Goal: Transaction & Acquisition: Book appointment/travel/reservation

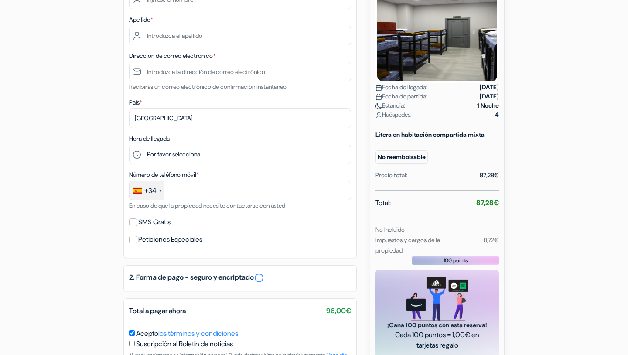
scroll to position [236, 0]
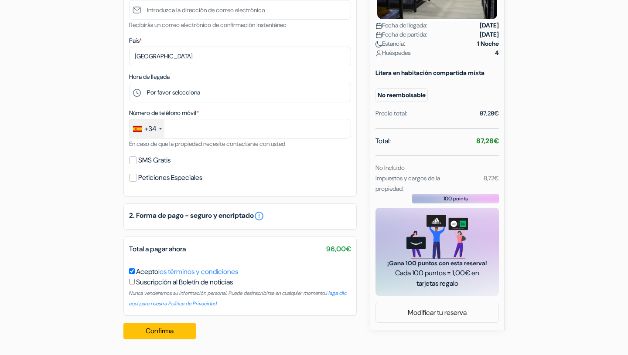
click at [231, 211] on h5 "2. Forma de pago - seguro y encriptado error_outline" at bounding box center [240, 216] width 222 height 10
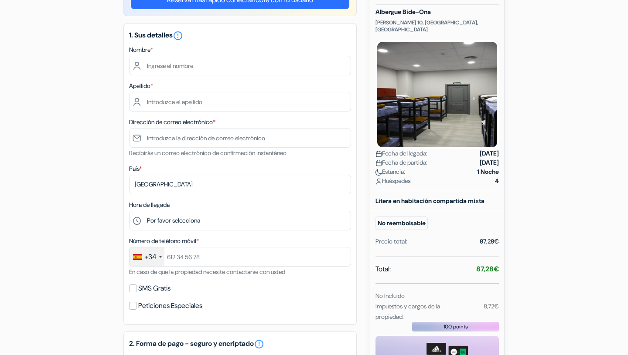
scroll to position [105, 0]
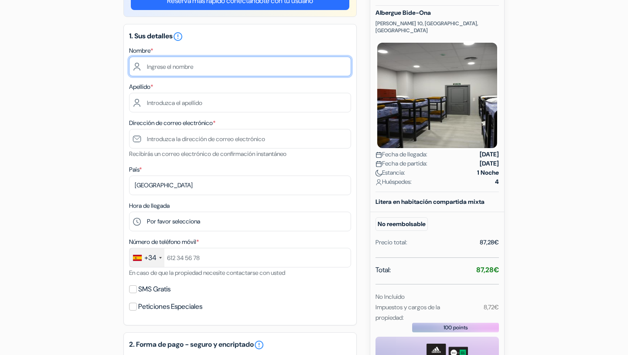
click at [176, 70] on input "text" at bounding box center [240, 67] width 222 height 20
type input "Miriam"
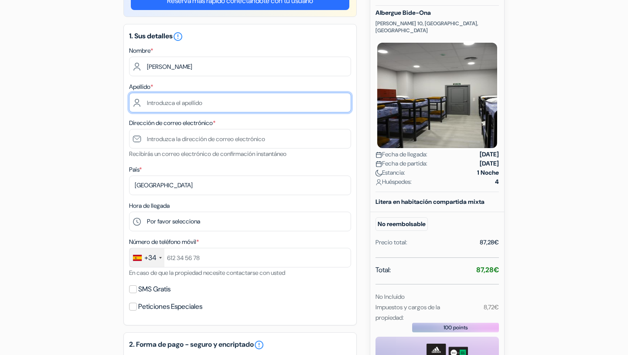
click at [172, 109] on input "text" at bounding box center [240, 103] width 222 height 20
type input "Olsaretti-Bouhabib"
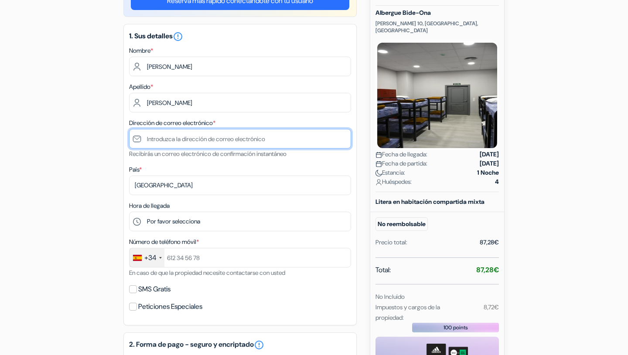
click at [177, 132] on input "text" at bounding box center [240, 139] width 222 height 20
type input "molsaretti2007@gmail.com"
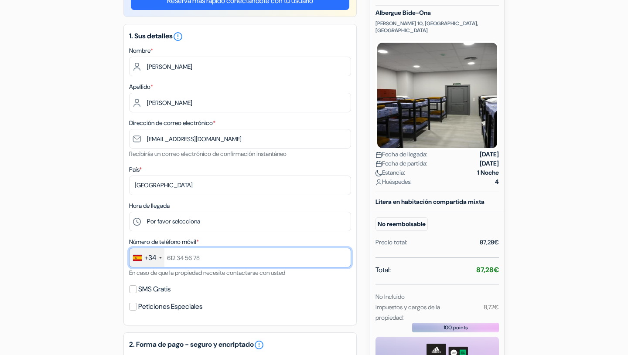
type input "658366794"
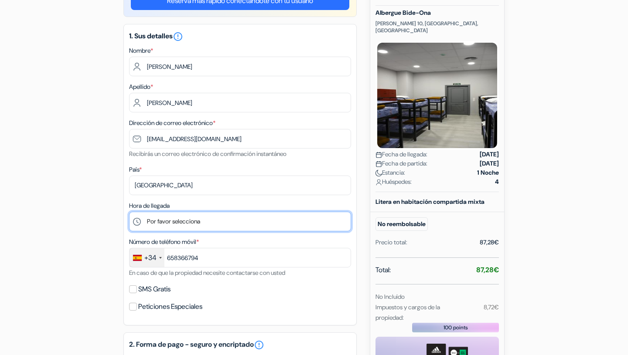
click at [188, 219] on select "Por favor selecciona 11:00 12:00 13:00 14:00 15:00 16:00 17:00 18:00" at bounding box center [240, 222] width 222 height 20
select select "12"
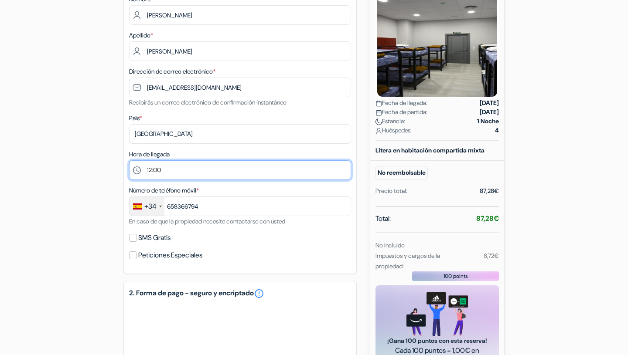
scroll to position [198, 0]
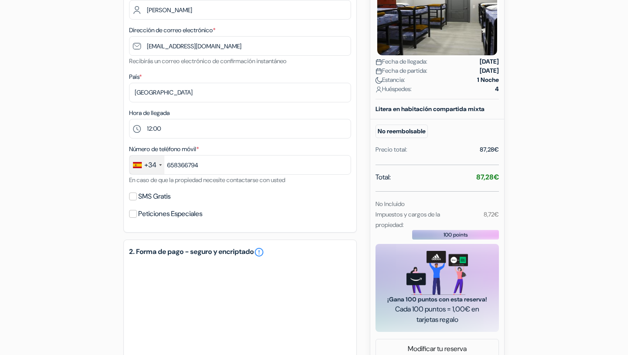
click at [192, 178] on small "En caso de que la propiedad necesite contactarse con usted" at bounding box center [207, 180] width 156 height 8
click at [157, 193] on label "SMS Gratis" at bounding box center [154, 196] width 32 height 12
click at [137, 193] on input "SMS Gratis" at bounding box center [133, 197] width 8 height 8
checkbox input "true"
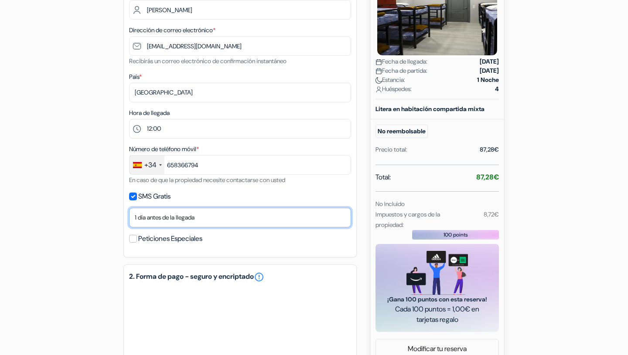
click at [172, 216] on select "No gracias Enviar ahora Llegada 1 dia antes de la llegada 2 días antes de la ll…" at bounding box center [240, 218] width 222 height 20
click at [173, 190] on div "1. Sus detalles error_outline Nombre * Miriam Apellido * Olsaretti-Bouhabib Dir…" at bounding box center [239, 94] width 233 height 326
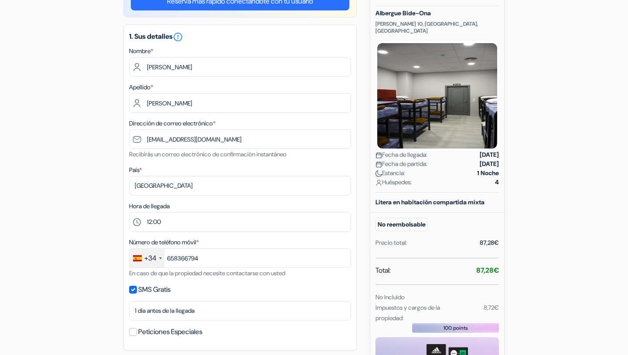
scroll to position [0, 0]
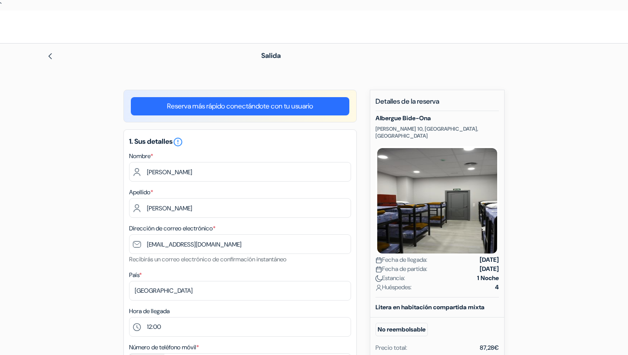
click at [51, 57] on img at bounding box center [50, 56] width 7 height 7
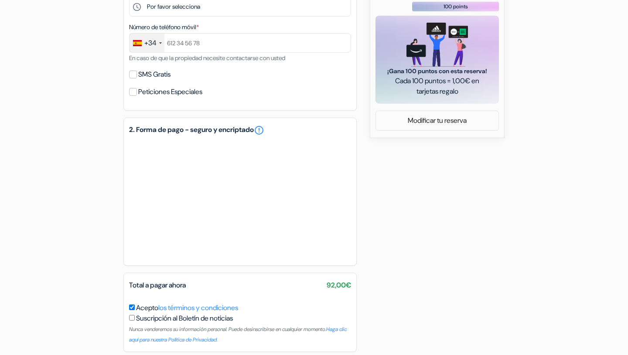
scroll to position [442, 0]
